Goal: Task Accomplishment & Management: Use online tool/utility

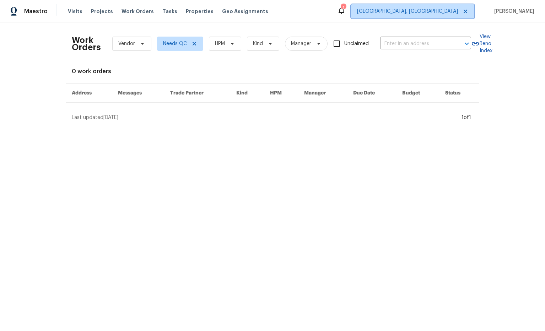
click at [456, 13] on span "Albuquerque, NM" at bounding box center [407, 11] width 101 height 7
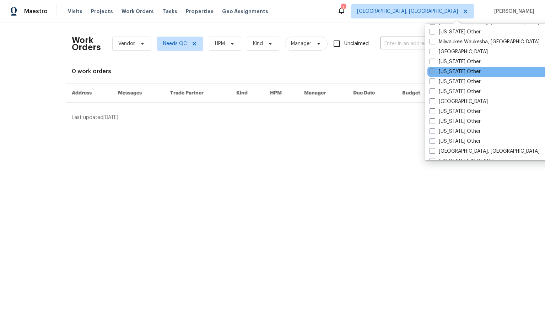
scroll to position [588, 0]
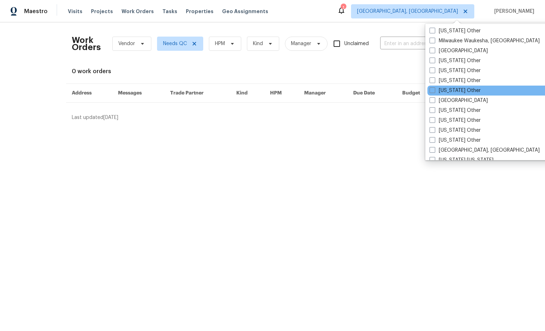
drag, startPoint x: 433, startPoint y: 101, endPoint x: 429, endPoint y: 95, distance: 7.8
click at [433, 101] on span at bounding box center [433, 100] width 6 height 6
click at [433, 101] on input "[GEOGRAPHIC_DATA]" at bounding box center [432, 99] width 5 height 5
checkbox input "true"
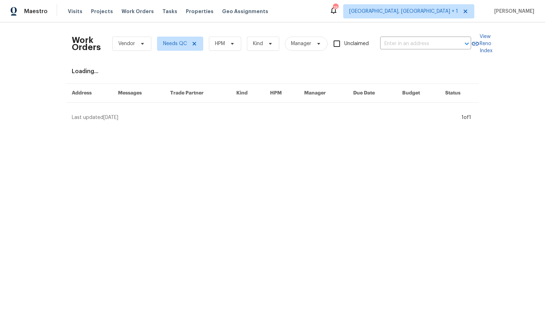
drag, startPoint x: 383, startPoint y: 31, endPoint x: 400, endPoint y: 31, distance: 16.3
click at [384, 31] on div "Work Orders Vendor Needs QC HPM Kind Manager Unclaimed ​" at bounding box center [271, 43] width 399 height 31
click at [444, 13] on span "Albuquerque, NM + 1" at bounding box center [403, 11] width 109 height 7
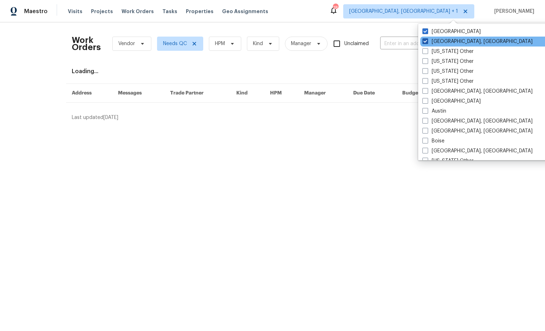
drag, startPoint x: 445, startPoint y: 39, endPoint x: 397, endPoint y: 29, distance: 49.4
click at [445, 39] on label "Albuquerque, NM" at bounding box center [477, 41] width 110 height 7
click at [427, 39] on input "Albuquerque, NM" at bounding box center [424, 40] width 5 height 5
checkbox input "false"
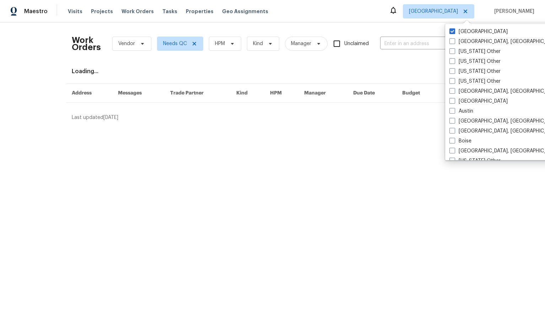
click at [391, 28] on div "Work Orders Vendor Needs QC HPM Kind Manager Unclaimed ​" at bounding box center [271, 43] width 399 height 31
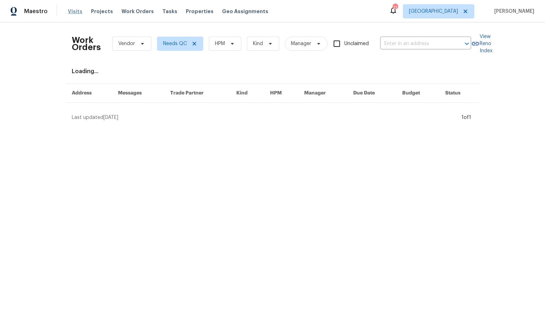
click at [74, 12] on span "Visits" at bounding box center [75, 11] width 15 height 7
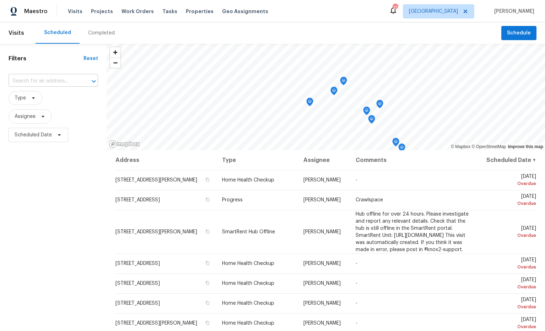
click at [66, 79] on input "text" at bounding box center [44, 81] width 70 height 11
paste input "795 Merritt Lewis Ln, Clarksville, TN 37042"
type input "795 Merritt Lewis Ln, Clarksville, TN 37042"
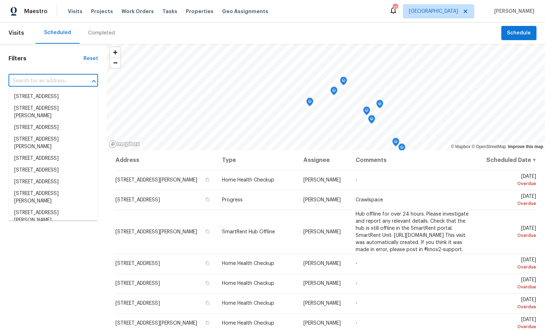
scroll to position [0, 0]
click at [47, 80] on input "text" at bounding box center [44, 81] width 70 height 11
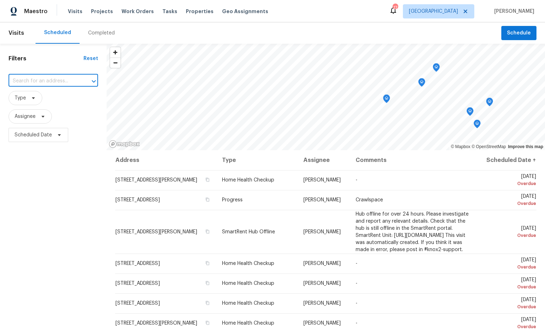
paste input "795 Merritt Lewis Ln, Clarksville, TN 37042"
type input "795 Merritt Lewis Ln, Clarksville, TN 37042"
click at [58, 97] on li "795 Merritt Lewis Ln, Clarksville, TN 37042" at bounding box center [53, 100] width 89 height 19
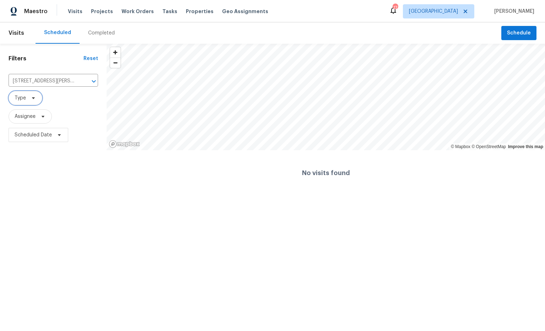
click at [35, 98] on icon at bounding box center [34, 98] width 6 height 6
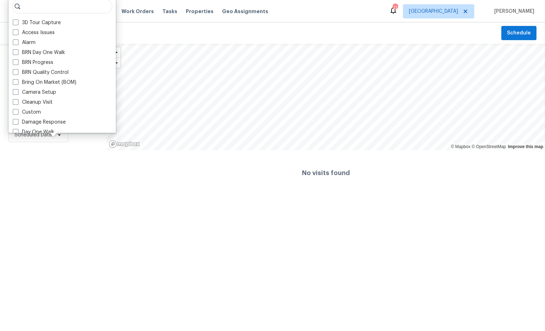
click at [48, 7] on input "search" at bounding box center [62, 6] width 100 height 14
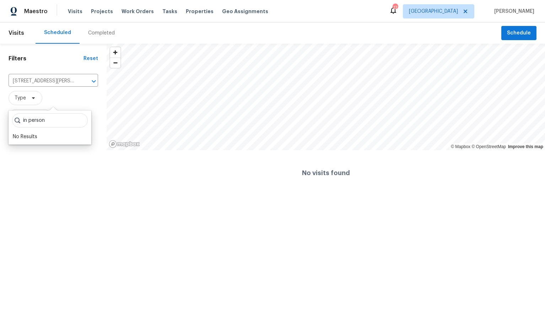
type input "in person"
drag, startPoint x: 62, startPoint y: 206, endPoint x: 38, endPoint y: 135, distance: 74.7
click at [62, 196] on html "Maestro Visits Projects Work Orders Tasks Properties Geo Assignments 17 Nashvil…" at bounding box center [272, 98] width 545 height 196
click at [34, 98] on icon at bounding box center [34, 98] width 6 height 6
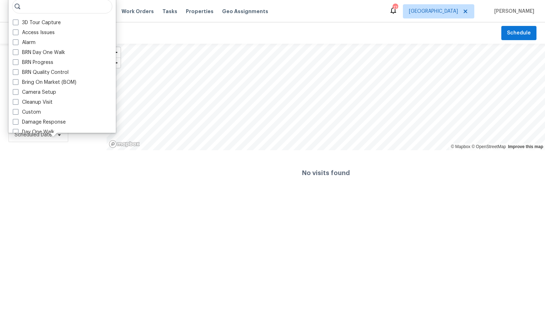
click at [56, 6] on input "search" at bounding box center [62, 6] width 100 height 14
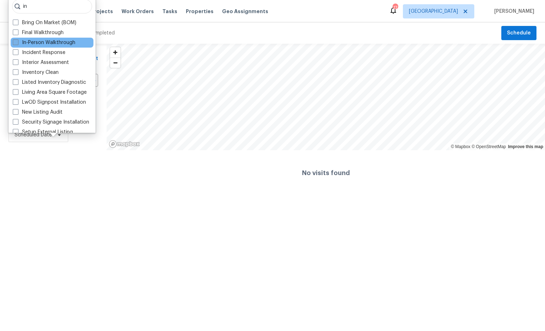
type input "in"
click at [60, 41] on label "In-Person Walkthrough" at bounding box center [44, 42] width 63 height 7
click at [17, 41] on input "In-Person Walkthrough" at bounding box center [15, 41] width 5 height 5
checkbox input "true"
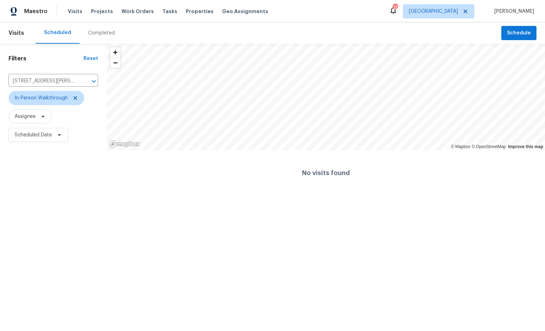
click at [51, 170] on div "Filters Reset 795 Merritt Lewis Ln, Clarksville, TN 37042 ​ In-Person Walkthrou…" at bounding box center [53, 120] width 107 height 152
click at [46, 117] on span "Assignee" at bounding box center [30, 116] width 43 height 14
click at [45, 138] on input "search" at bounding box center [50, 139] width 76 height 14
click at [31, 139] on div at bounding box center [50, 140] width 83 height 23
click at [30, 139] on div at bounding box center [50, 140] width 83 height 23
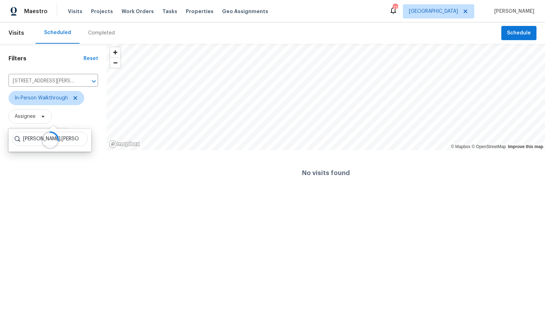
click at [31, 139] on div at bounding box center [50, 140] width 83 height 23
click at [58, 140] on div at bounding box center [50, 140] width 83 height 23
click at [57, 140] on div at bounding box center [50, 140] width 83 height 23
click at [31, 138] on input "erik.ovalle" at bounding box center [50, 139] width 76 height 14
type input "eric.ovalle"
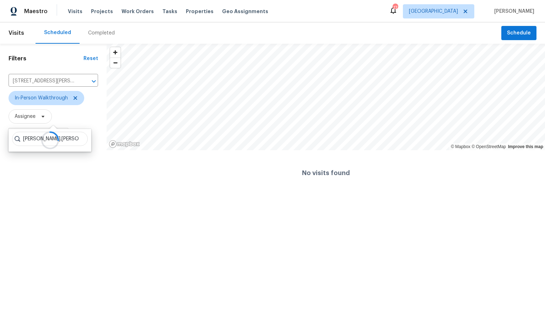
click at [2, 105] on div "Filters Reset 795 Merritt Lewis Ln, Clarksville, TN 37042 ​ In-Person Walkthrou…" at bounding box center [53, 120] width 107 height 152
click at [45, 118] on icon at bounding box center [43, 117] width 6 height 6
click at [41, 139] on input "search" at bounding box center [50, 139] width 76 height 14
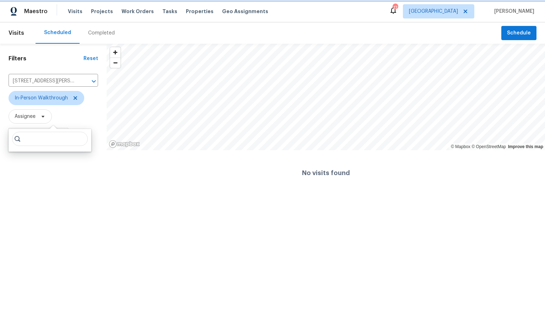
click at [45, 116] on icon at bounding box center [43, 117] width 6 height 6
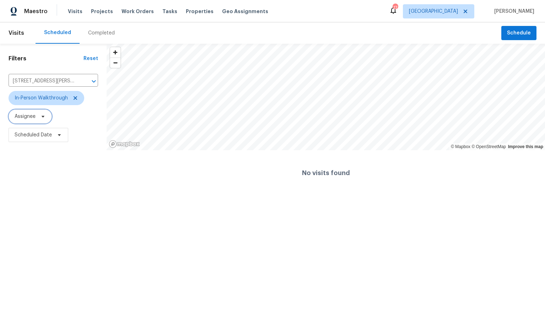
click at [44, 117] on icon at bounding box center [43, 117] width 6 height 6
type input "eric.ovalle"
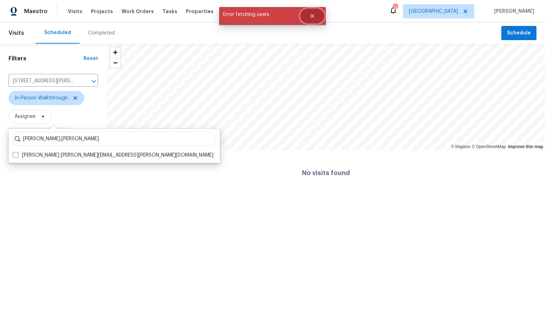
click at [312, 18] on icon "Close" at bounding box center [312, 16] width 6 height 6
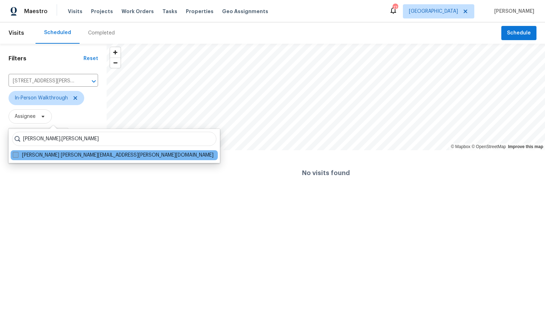
click at [79, 152] on label "Eric Ovalle eric.ovalle@opendoor.com" at bounding box center [113, 155] width 201 height 7
click at [17, 152] on input "Eric Ovalle eric.ovalle@opendoor.com" at bounding box center [15, 154] width 5 height 5
checkbox input "true"
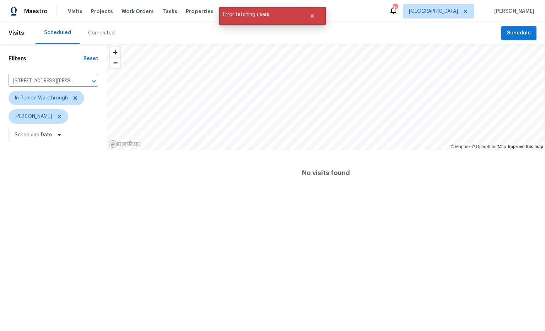
click at [238, 173] on div "No visits found" at bounding box center [326, 172] width 438 height 45
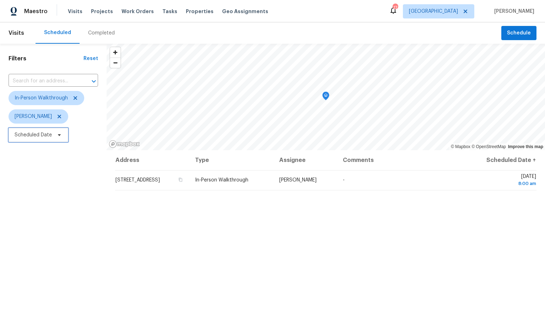
click at [56, 135] on icon at bounding box center [59, 135] width 6 height 6
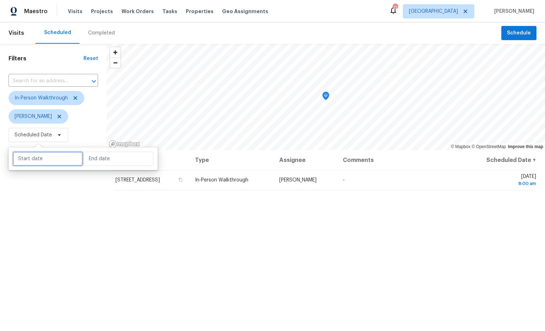
click at [62, 162] on input "text" at bounding box center [48, 159] width 70 height 14
select select "9"
select select "2025"
select select "10"
select select "2025"
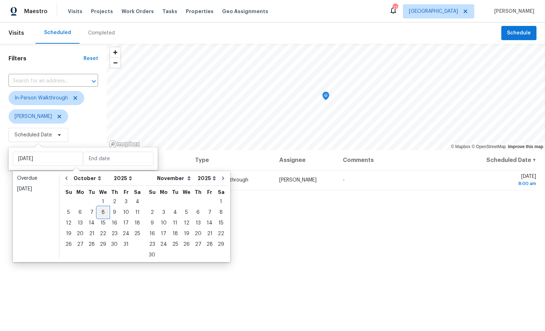
click at [99, 211] on div "8" at bounding box center [102, 213] width 11 height 10
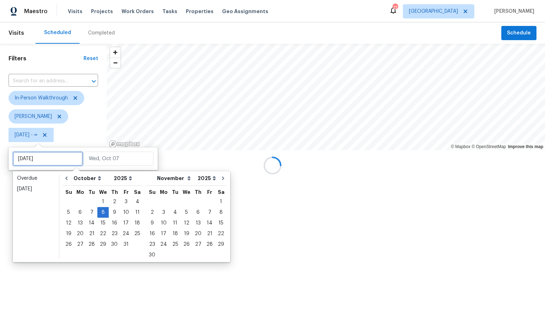
type input "Wed, Oct 01"
type input "Wed, Oct 08"
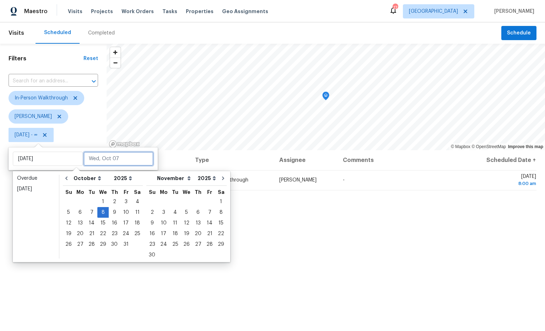
click at [104, 160] on input "text" at bounding box center [119, 159] width 70 height 14
type input "Wed, Oct 01"
type input "Wed, Oct 08"
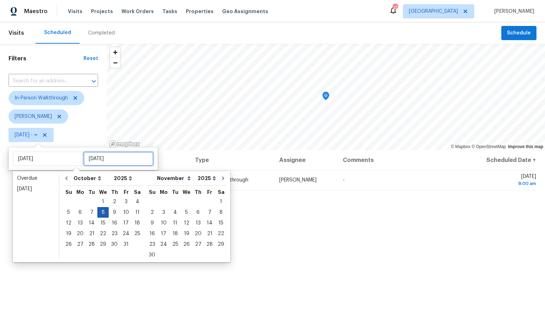
type input "Wed, Oct 08"
click at [100, 212] on div "8" at bounding box center [102, 213] width 11 height 10
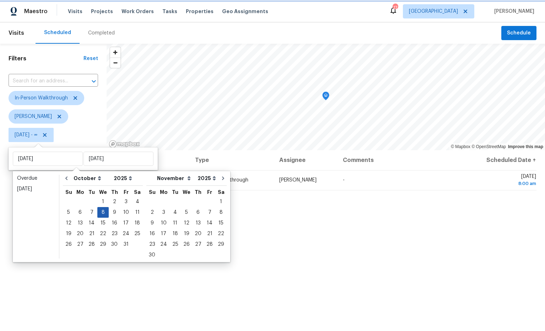
type input "Wed, Oct 08"
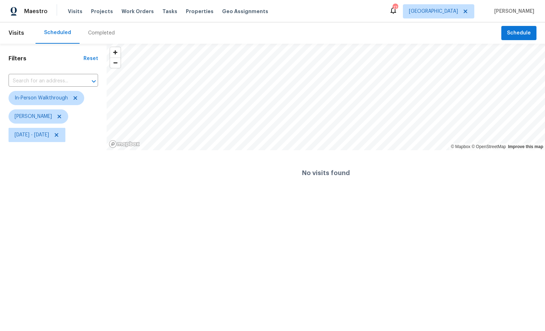
click at [259, 196] on html "Maestro Visits Projects Work Orders Tasks Properties Geo Assignments 17 Nashvil…" at bounding box center [272, 98] width 545 height 196
click at [518, 32] on span "Schedule" at bounding box center [519, 33] width 24 height 9
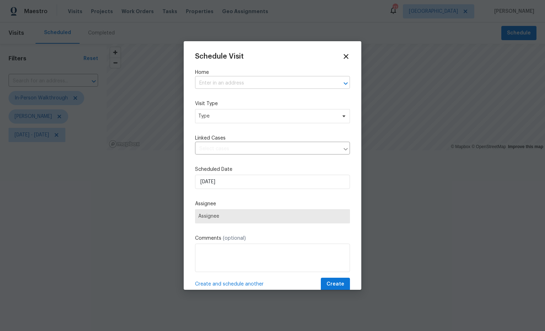
click at [291, 81] on input "text" at bounding box center [262, 83] width 135 height 11
paste input "795 Merritt Lewis Ln, Clarksville, TN 37042"
type input "795 Merritt Lewis Ln, Clarksville, TN 37042"
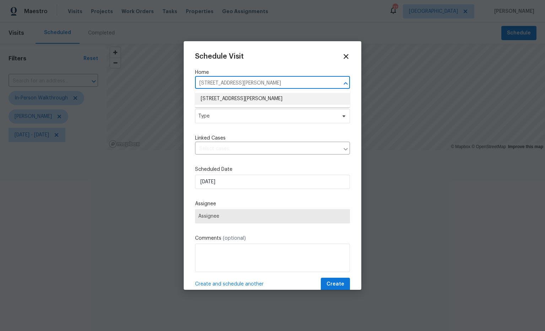
click at [254, 101] on li "795 Merritt Lewis Ln, Clarksville, TN 37042" at bounding box center [272, 99] width 155 height 12
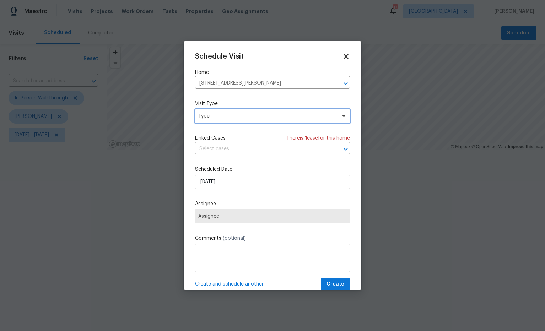
drag, startPoint x: 341, startPoint y: 117, endPoint x: 330, endPoint y: 119, distance: 11.0
click at [340, 117] on span at bounding box center [343, 116] width 8 height 6
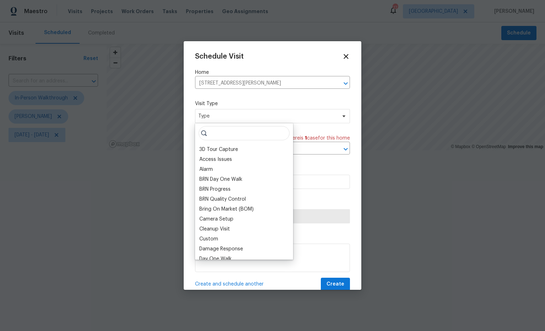
click at [241, 134] on input "search" at bounding box center [244, 133] width 91 height 14
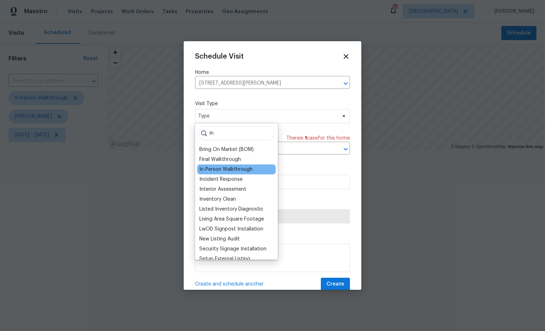
type input "in"
click at [242, 170] on div "In-Person Walkthrough" at bounding box center [225, 169] width 53 height 7
type input "10/07/2025 6:06 pm"
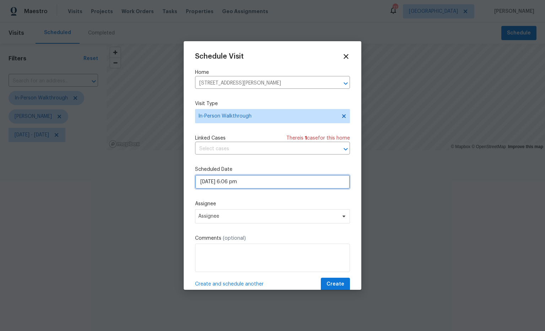
click at [311, 179] on input "10/07/2025 6:06 pm" at bounding box center [272, 182] width 155 height 14
select select "pm"
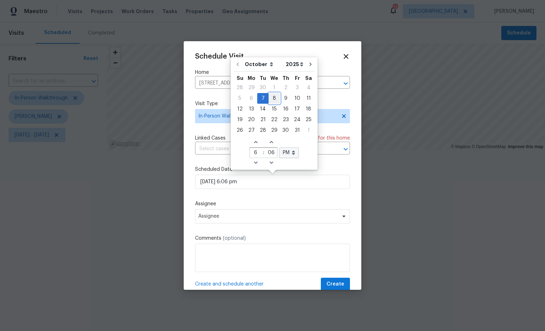
click at [273, 101] on div "8" at bounding box center [274, 98] width 11 height 10
type input "10/08/2025 6:06 pm"
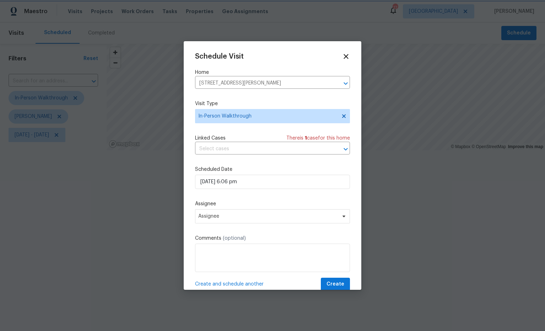
scroll to position [13, 0]
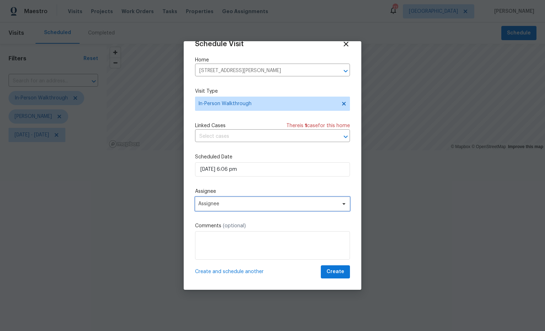
click at [344, 205] on icon at bounding box center [344, 204] width 3 height 2
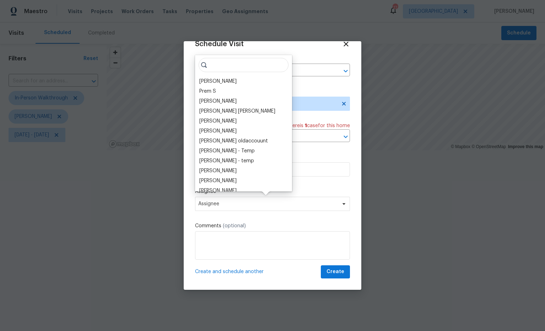
click at [222, 63] on input "search" at bounding box center [244, 65] width 90 height 14
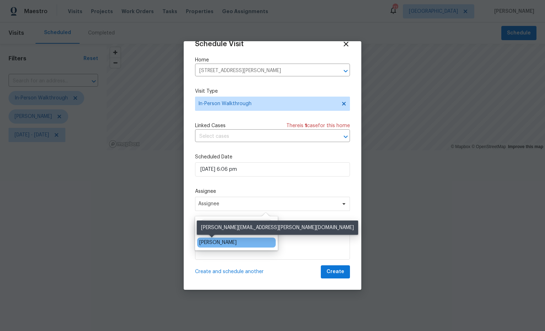
type input "eric o"
click at [217, 244] on div "Eric Ovalle" at bounding box center [217, 242] width 37 height 7
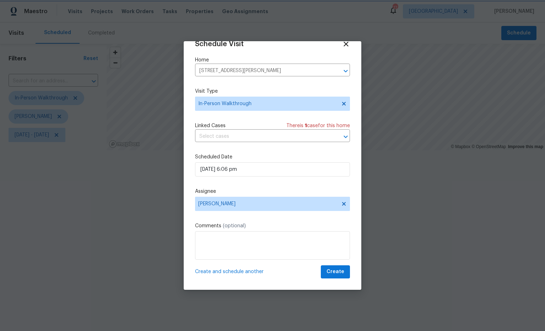
scroll to position [0, 0]
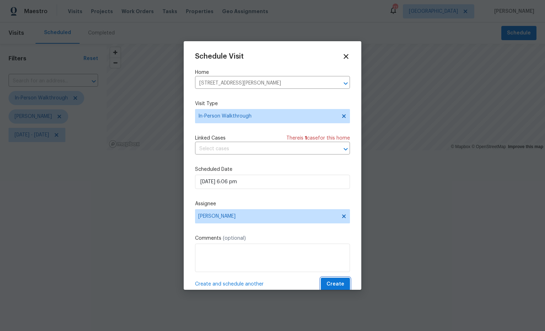
click at [333, 285] on span "Create" at bounding box center [336, 284] width 18 height 9
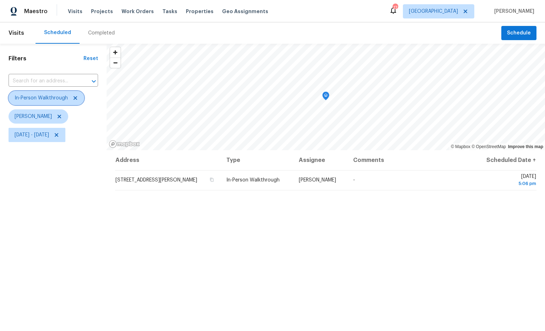
click at [75, 97] on icon at bounding box center [75, 98] width 6 height 6
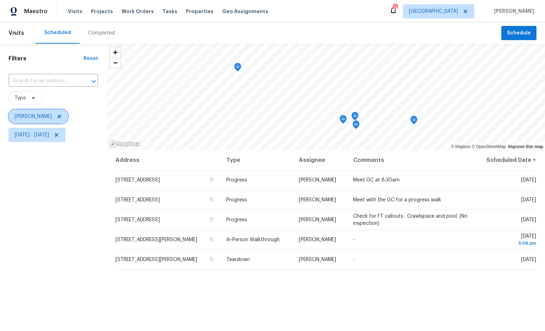
click at [56, 115] on icon at bounding box center [59, 117] width 6 height 6
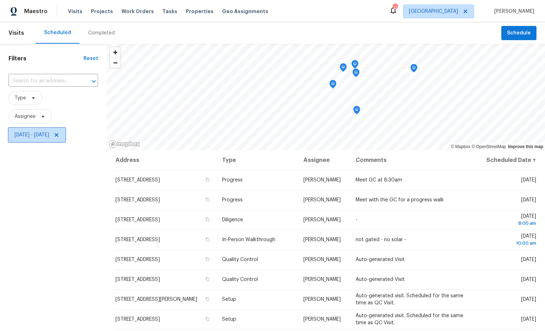
click at [59, 136] on icon at bounding box center [57, 135] width 6 height 6
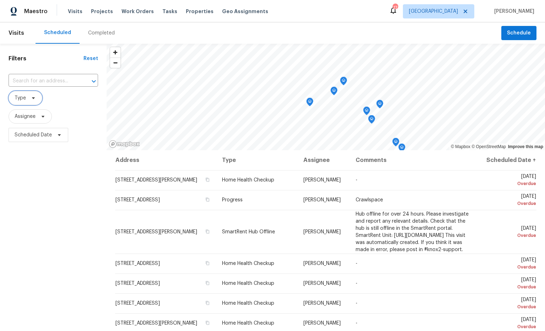
click at [35, 99] on icon at bounding box center [34, 98] width 6 height 6
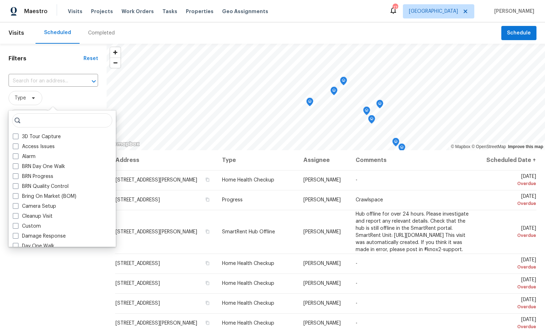
click at [44, 124] on input "search" at bounding box center [62, 120] width 100 height 14
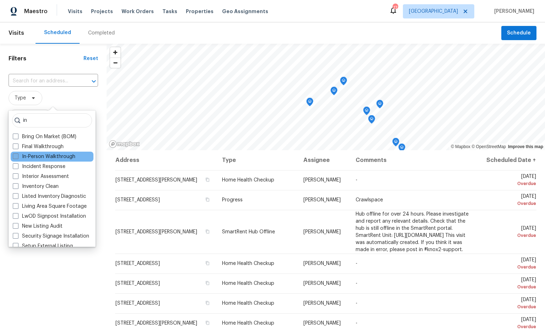
type input "in"
click at [52, 160] on label "In-Person Walkthrough" at bounding box center [44, 156] width 63 height 7
click at [17, 158] on input "In-Person Walkthrough" at bounding box center [15, 155] width 5 height 5
checkbox input "true"
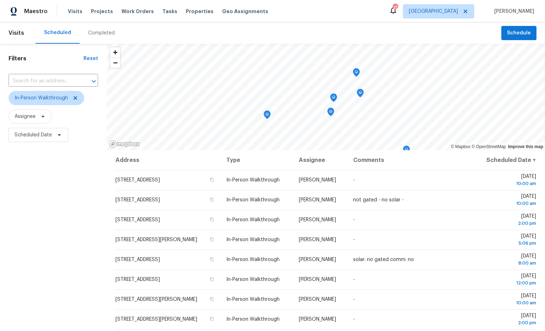
click at [65, 176] on div "Filters Reset ​ In-Person Walkthrough Assignee Scheduled Date" at bounding box center [53, 230] width 107 height 372
click at [44, 118] on icon at bounding box center [43, 117] width 6 height 6
click at [58, 140] on input "search" at bounding box center [50, 139] width 76 height 14
type input "eric.ovalle"
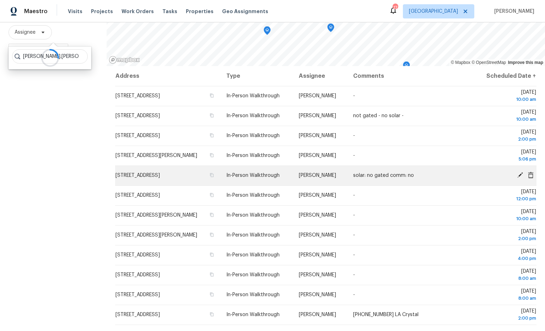
scroll to position [58, 0]
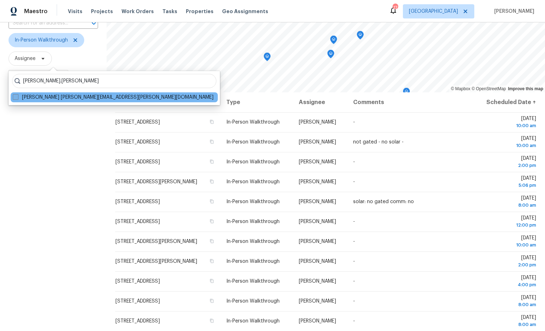
click at [73, 99] on label "Eric Ovalle eric.ovalle@opendoor.com" at bounding box center [113, 97] width 201 height 7
click at [17, 98] on input "Eric Ovalle eric.ovalle@opendoor.com" at bounding box center [15, 96] width 5 height 5
checkbox input "true"
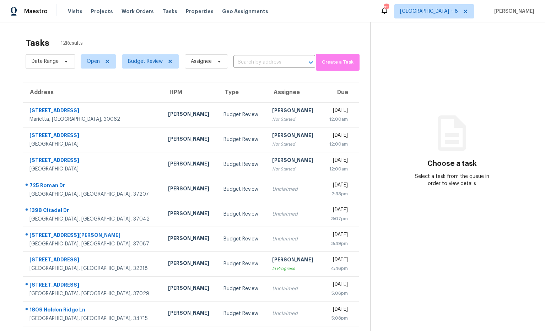
scroll to position [39, 0]
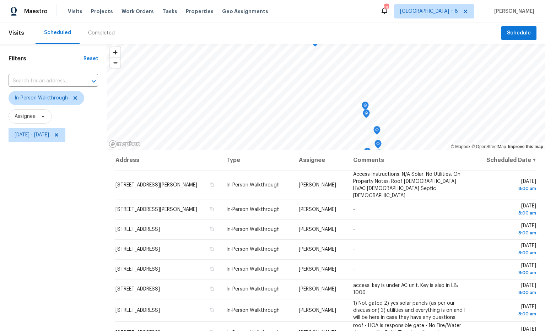
scroll to position [11, 0]
